Goal: Task Accomplishment & Management: Use online tool/utility

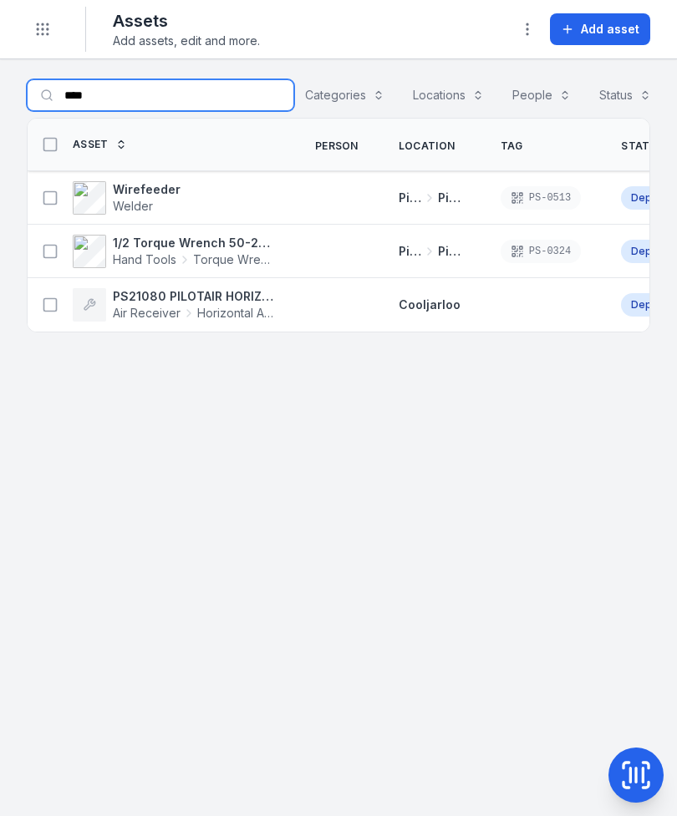
click at [181, 99] on input "****" at bounding box center [160, 95] width 267 height 32
type input "*"
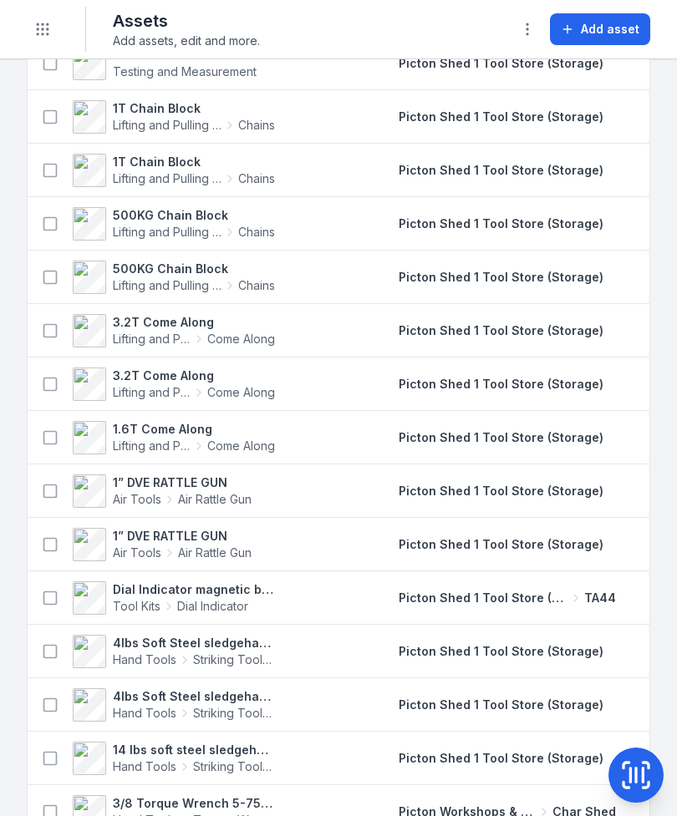
scroll to position [990, 0]
click at [42, 33] on circle "Toggle navigation" at bounding box center [43, 34] width 2 height 2
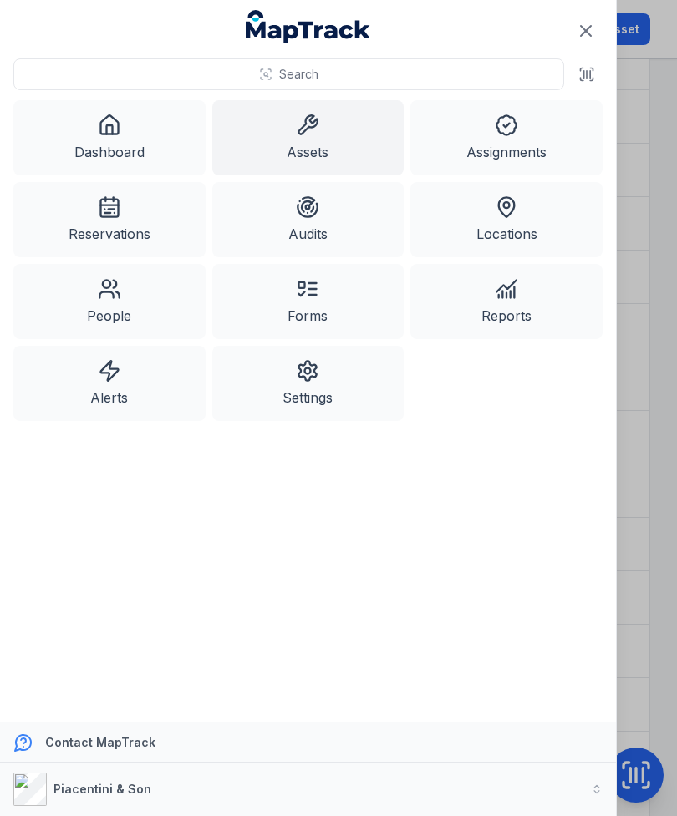
click at [119, 139] on link "Dashboard" at bounding box center [109, 137] width 192 height 75
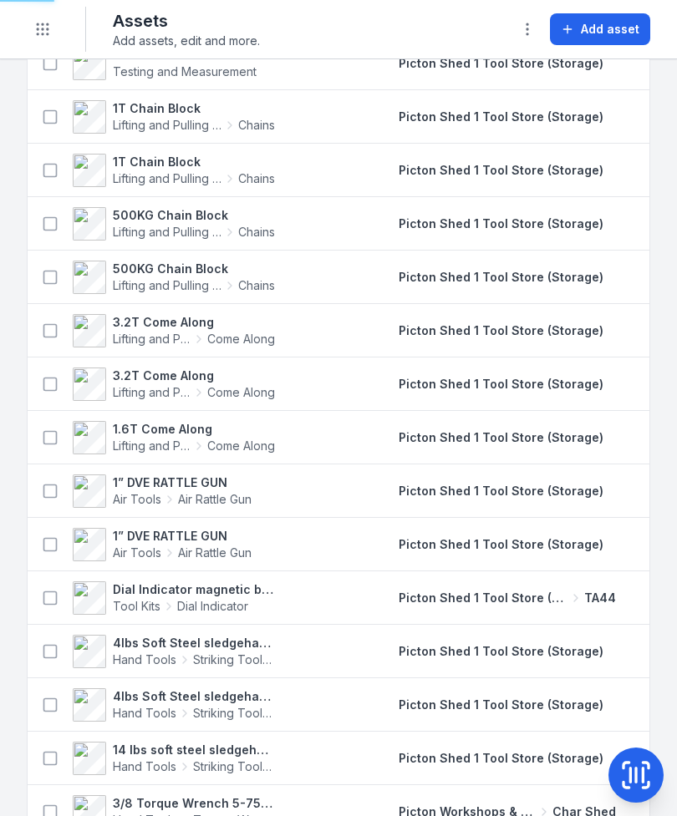
scroll to position [0, 0]
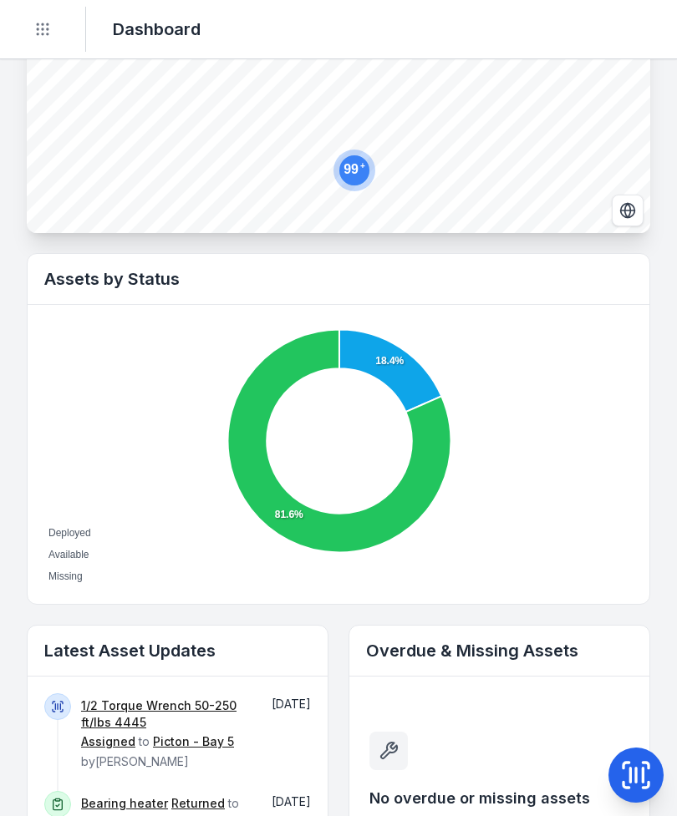
scroll to position [383, 0]
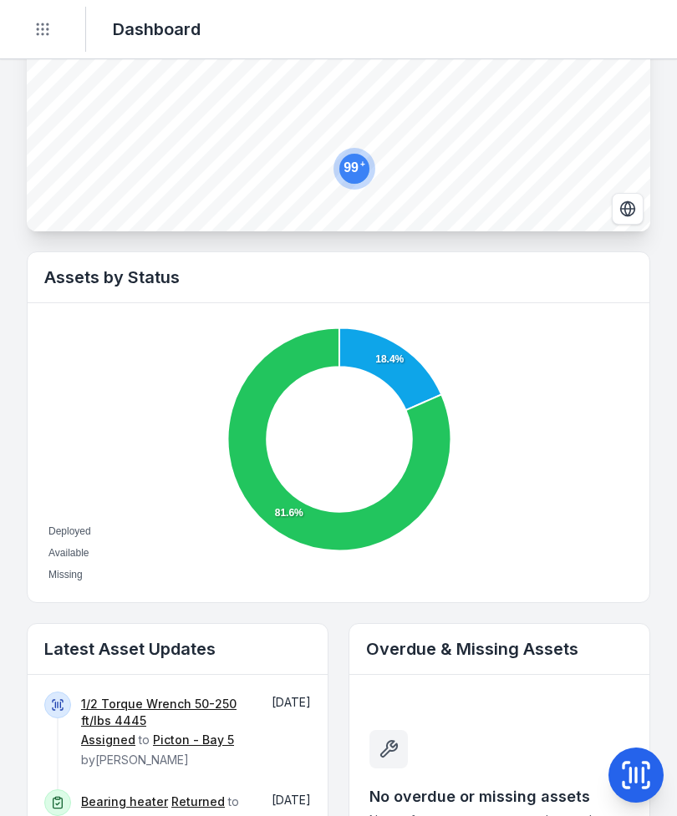
click at [150, 703] on link "1/2 Torque Wrench 50-250 ft/lbs 4445" at bounding box center [164, 712] width 166 height 33
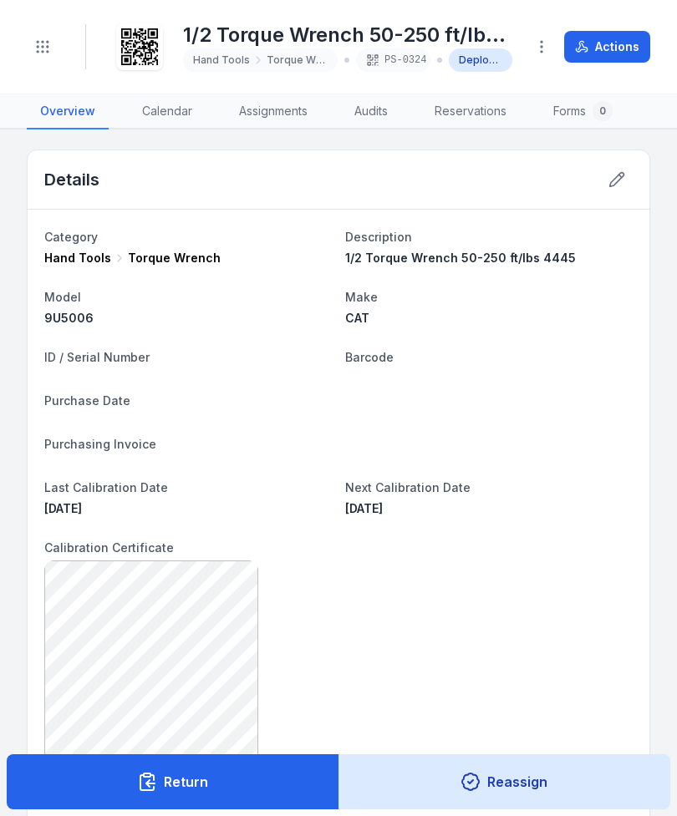
click at [276, 784] on button "Return" at bounding box center [173, 781] width 333 height 55
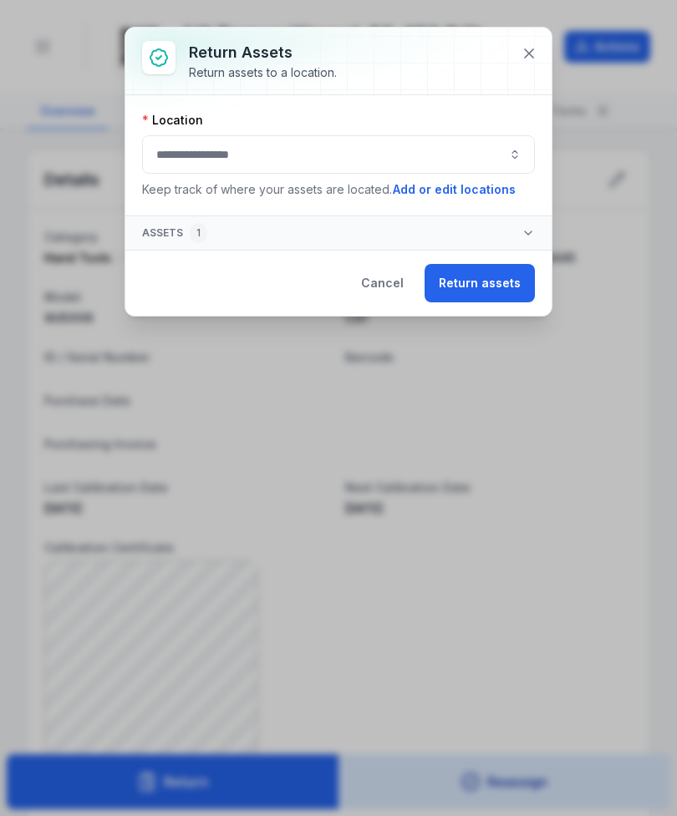
click at [381, 166] on button "button" at bounding box center [338, 154] width 393 height 38
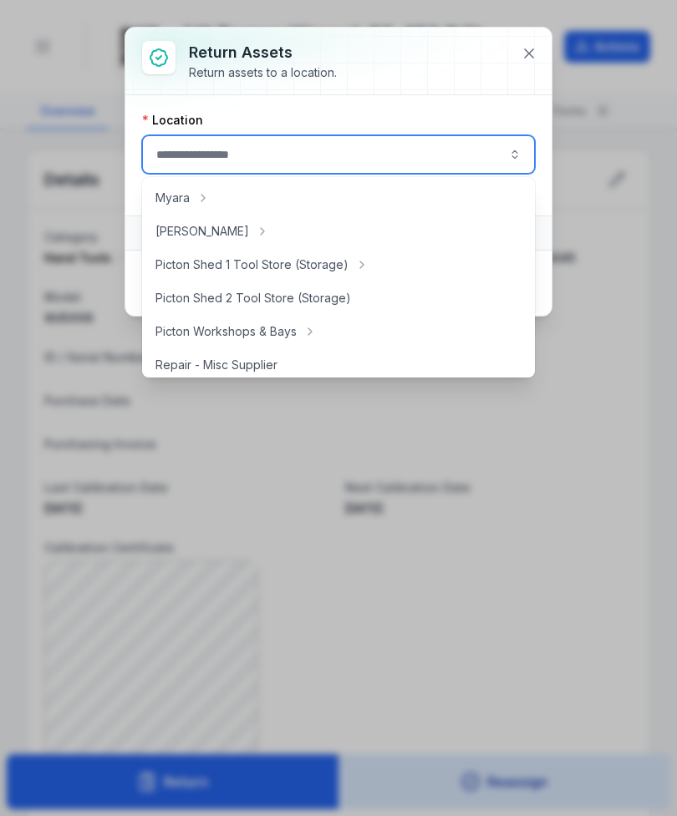
scroll to position [272, 0]
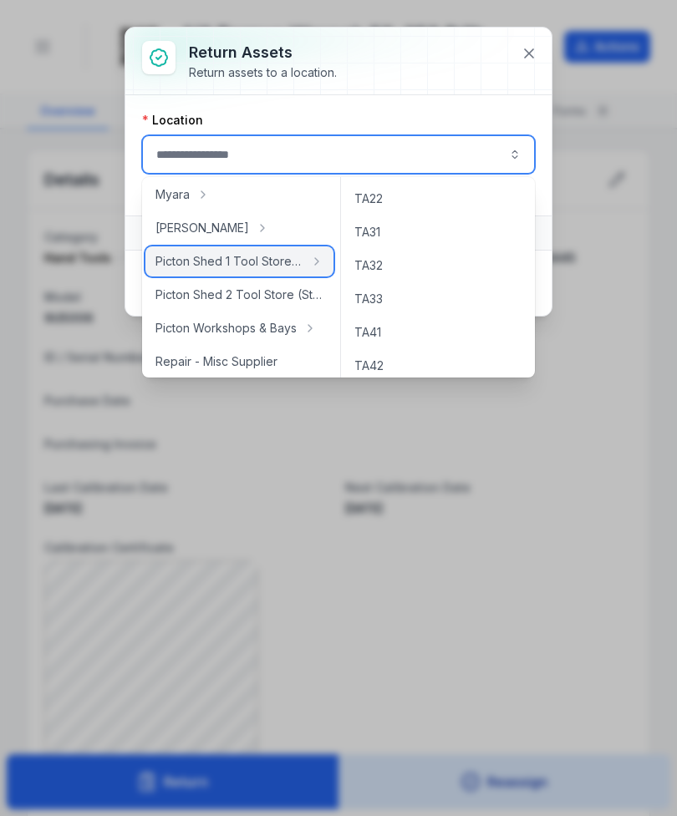
click at [276, 258] on span "Picton Shed 1 Tool Store (Storage)" at bounding box center [229, 261] width 148 height 17
type input "**********"
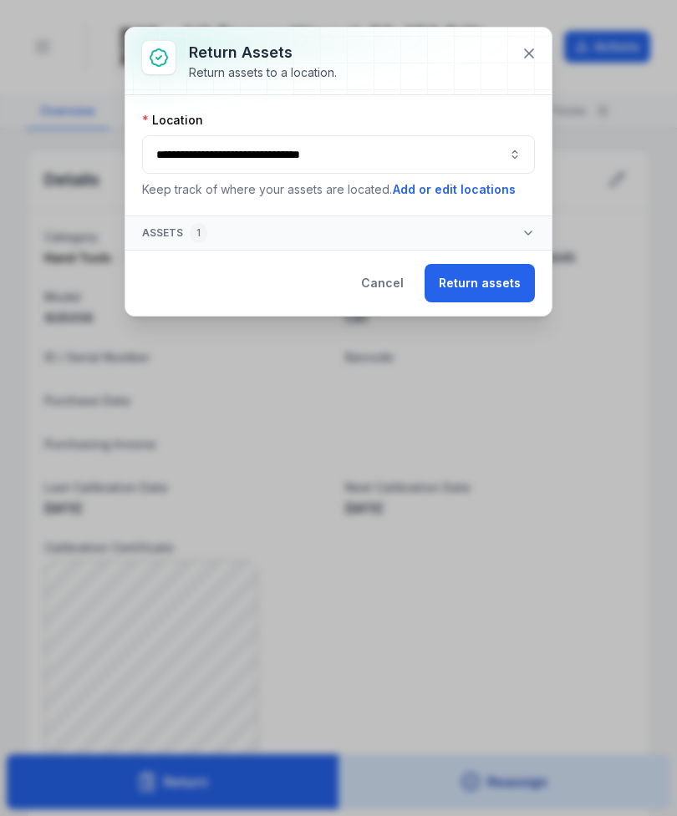
click at [506, 277] on button "Return assets" at bounding box center [479, 283] width 110 height 38
